Goal: Information Seeking & Learning: Learn about a topic

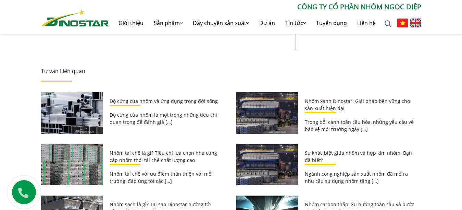
scroll to position [1611, 0]
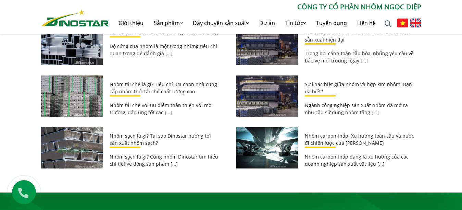
click at [130, 83] on link "Nhôm tái chế là gì? Tiêu chí lựa chọn nhà cung cấp nhôm thỏi tái chế chất lượng…" at bounding box center [164, 88] width 108 height 14
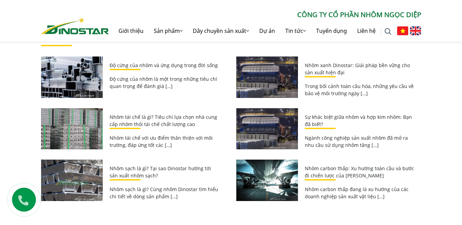
scroll to position [1571, 0]
